Goal: Use online tool/utility: Utilize a website feature to perform a specific function

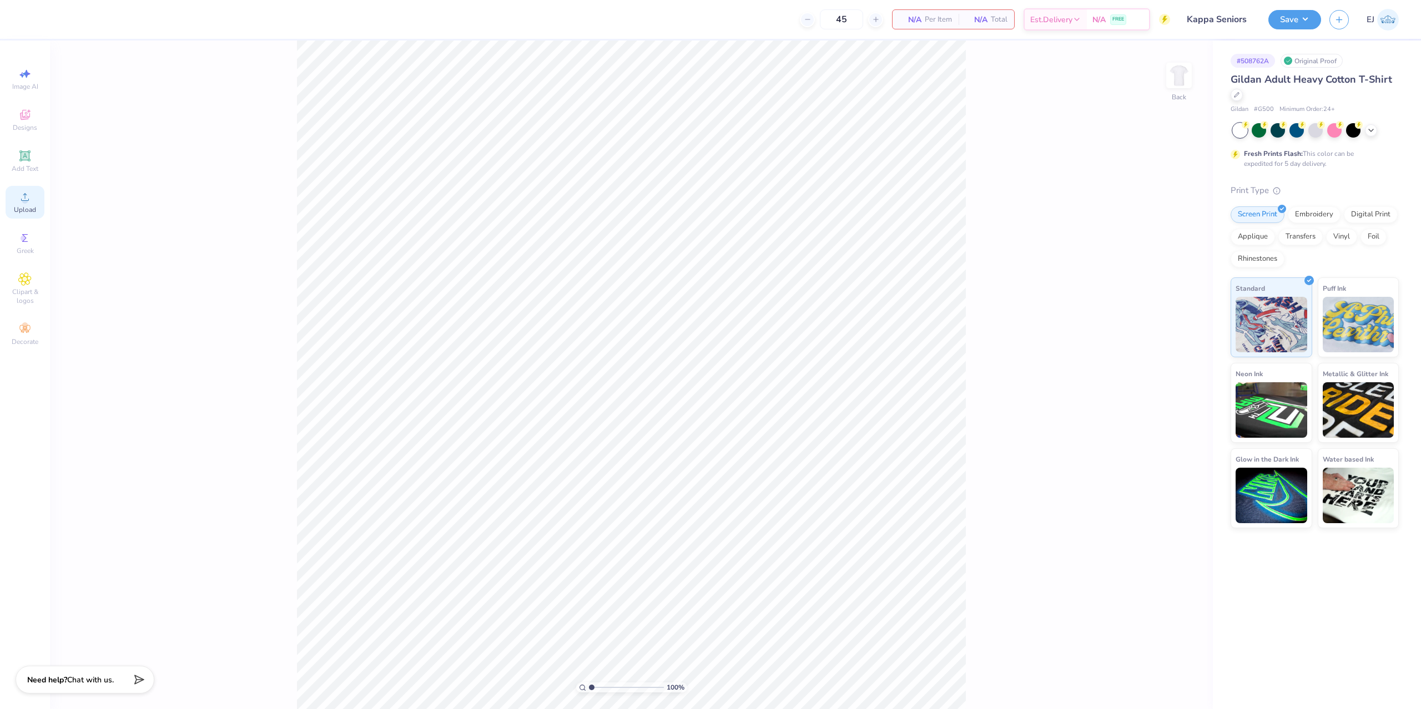
click at [23, 210] on span "Upload" at bounding box center [25, 209] width 22 height 9
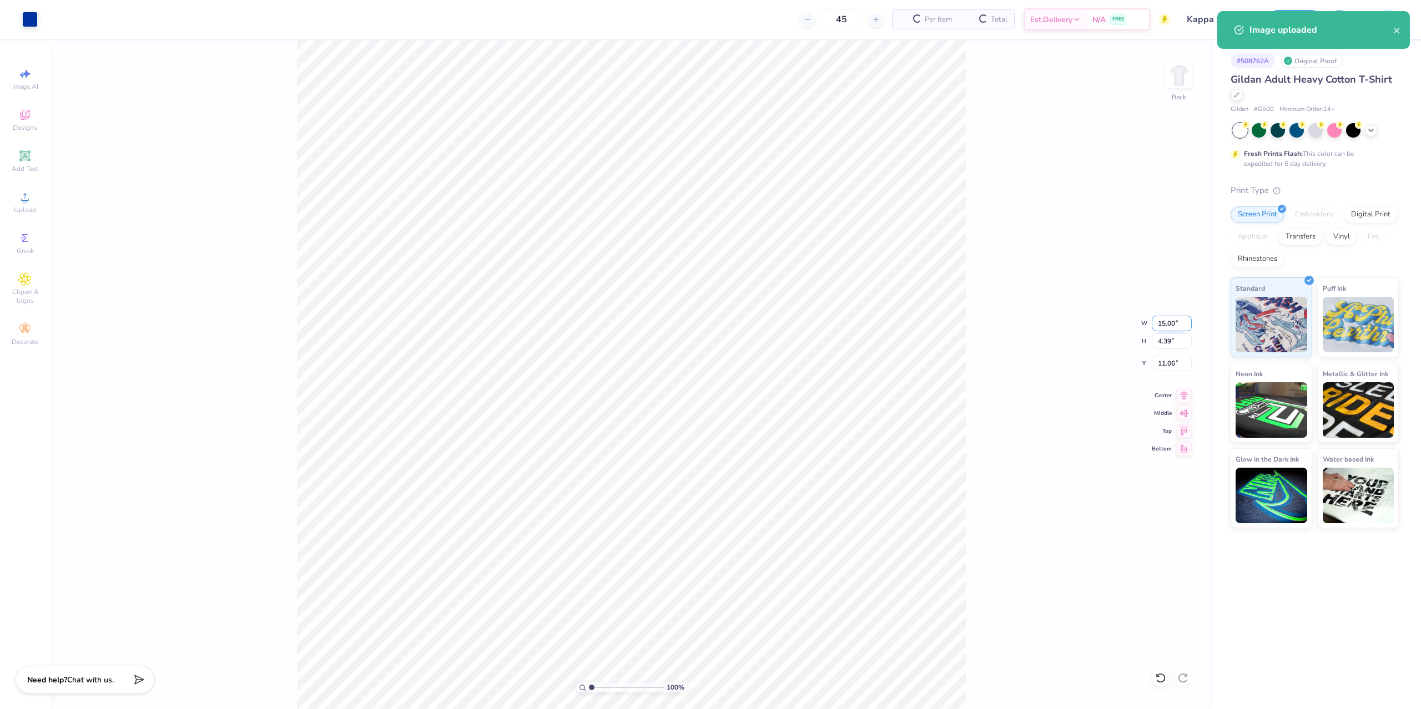
click at [1179, 324] on input "15.00" at bounding box center [1172, 324] width 40 height 16
type input "12.00"
type input "3.51"
type input "3.00"
click at [16, 18] on div "Art colors" at bounding box center [19, 19] width 38 height 39
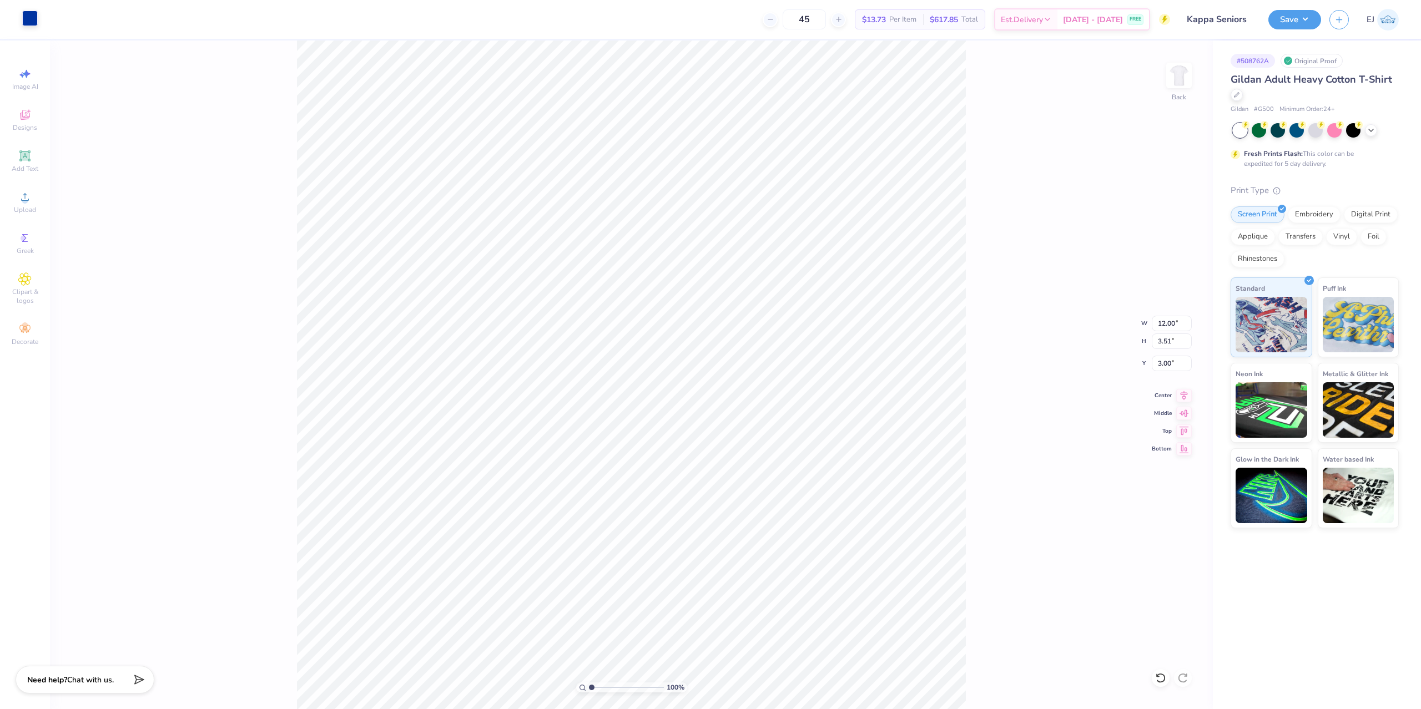
click at [24, 15] on div at bounding box center [30, 19] width 16 height 16
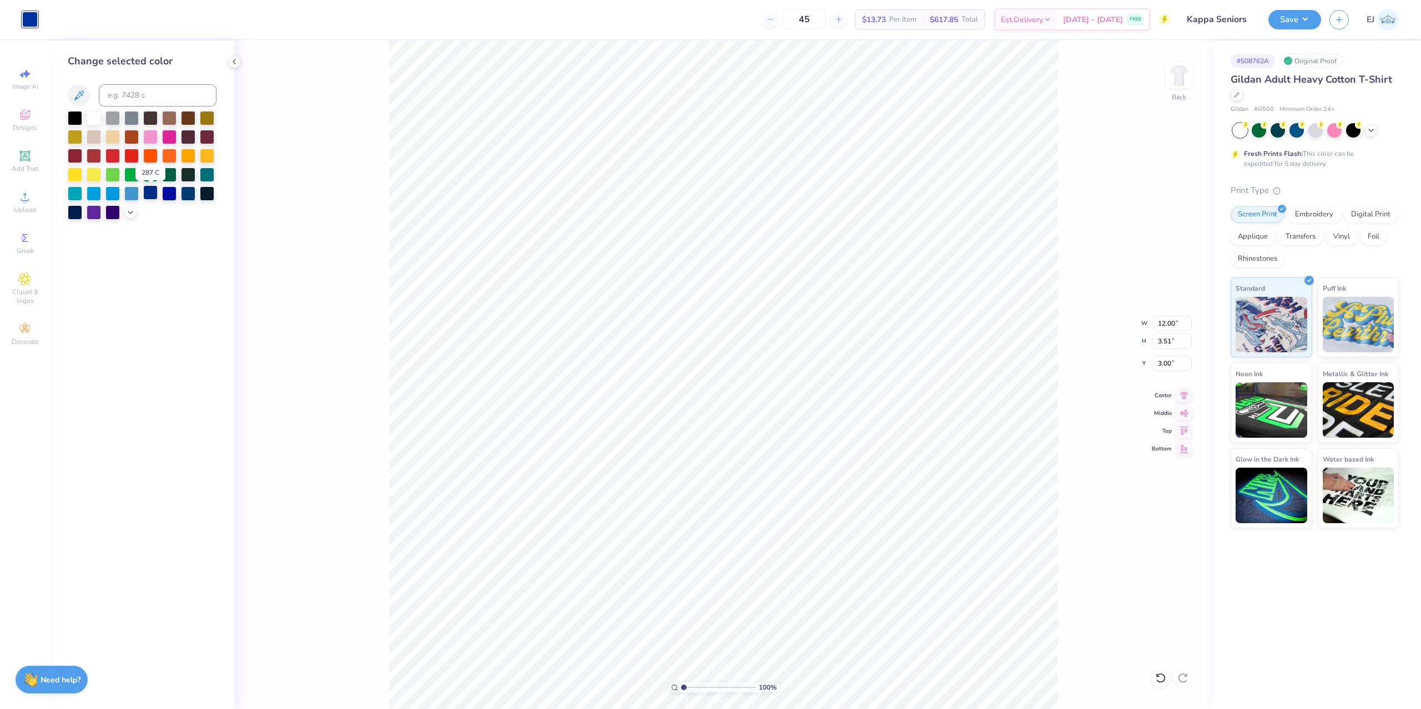
click at [150, 198] on div at bounding box center [150, 192] width 14 height 14
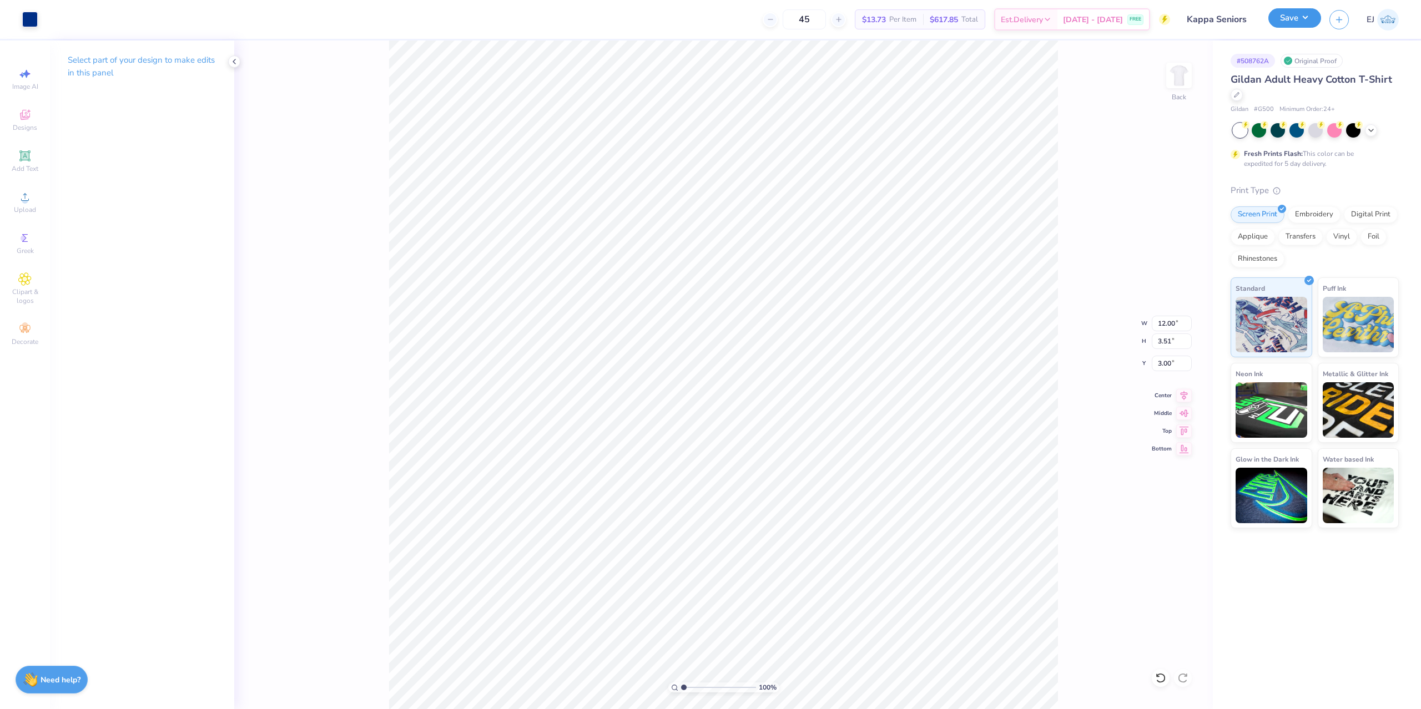
click at [1291, 23] on button "Save" at bounding box center [1294, 17] width 53 height 19
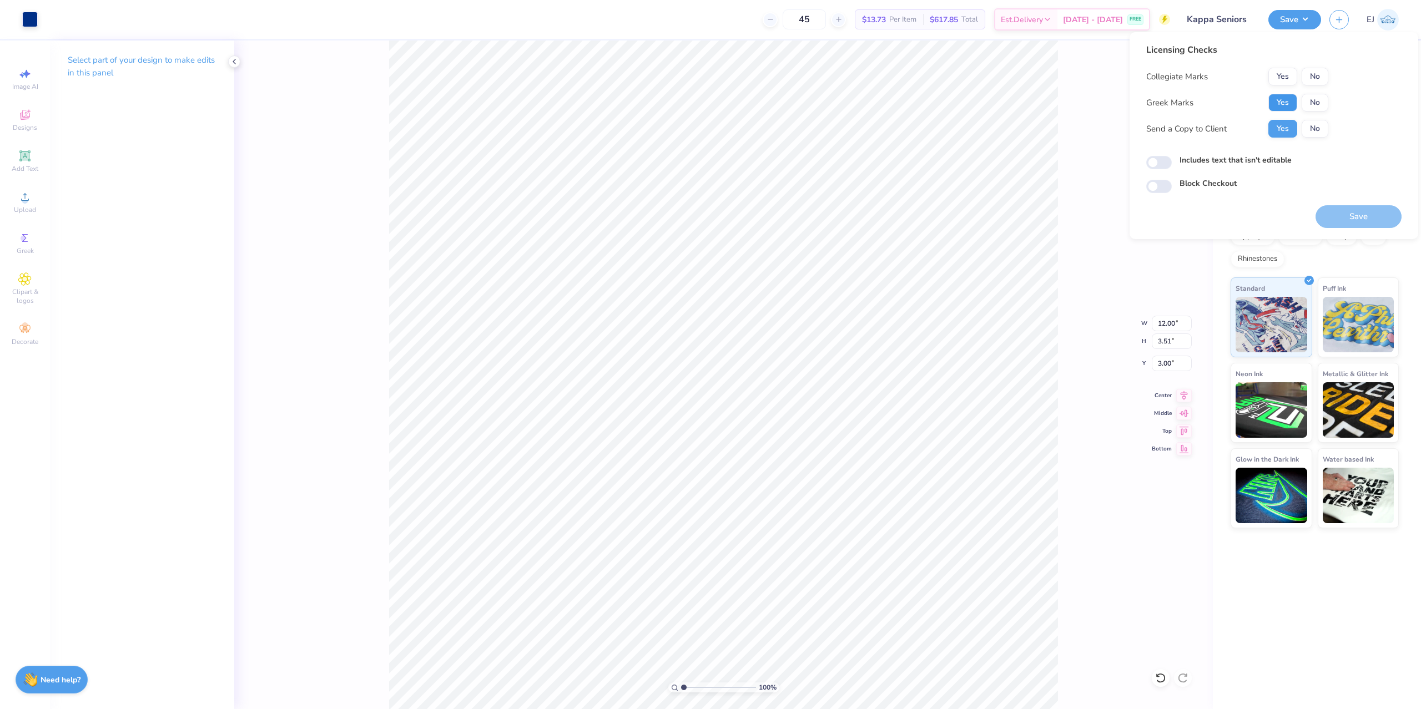
click at [1285, 99] on button "Yes" at bounding box center [1282, 103] width 29 height 18
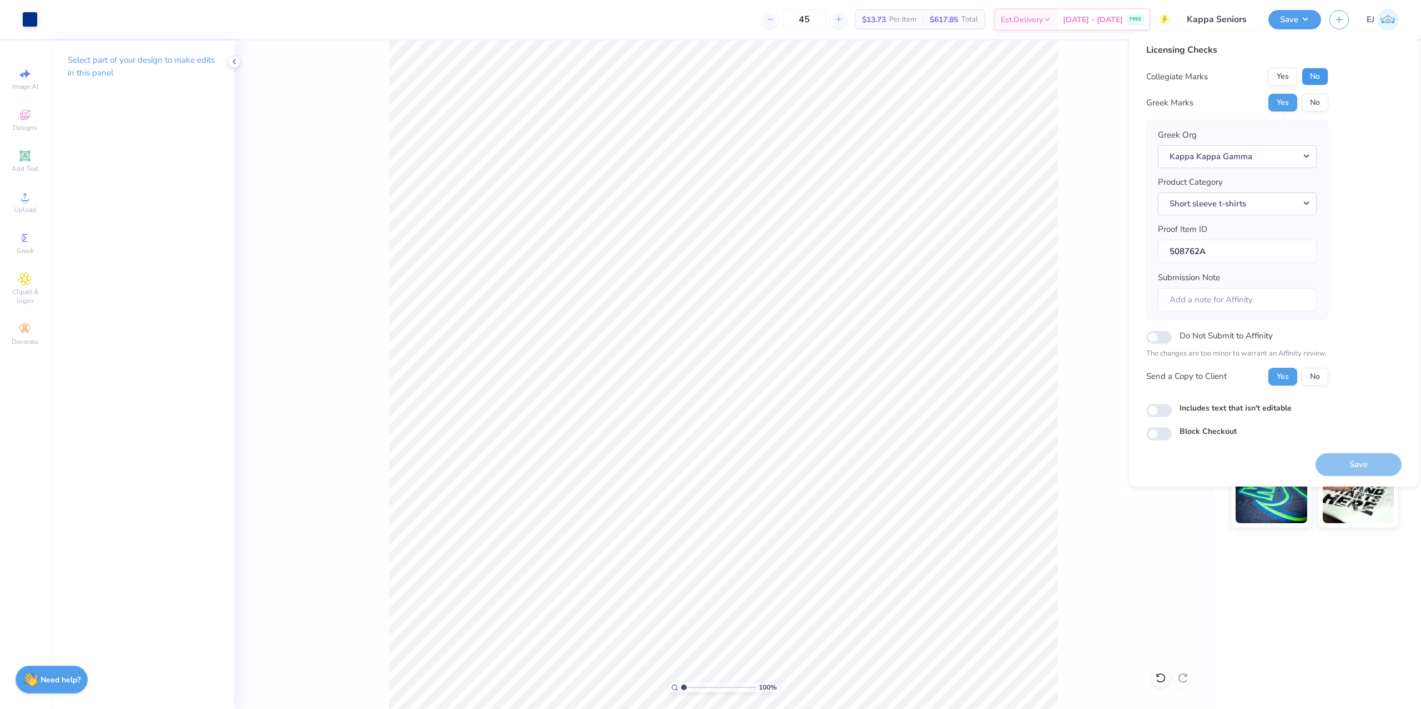
click at [1314, 79] on button "No" at bounding box center [1315, 77] width 27 height 18
click at [1353, 470] on button "Save" at bounding box center [1358, 464] width 86 height 23
